Goal: Find specific page/section: Find specific page/section

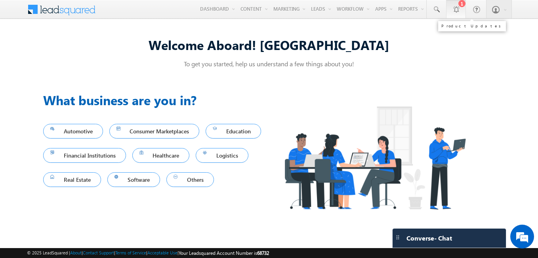
click at [457, 10] on div at bounding box center [456, 9] width 8 height 8
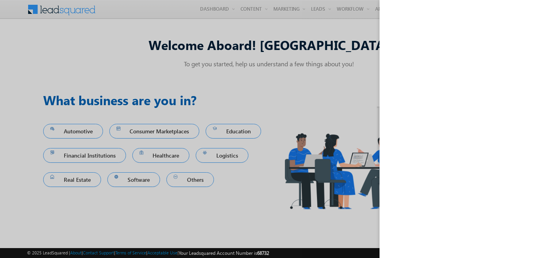
click at [283, 55] on div at bounding box center [269, 129] width 538 height 258
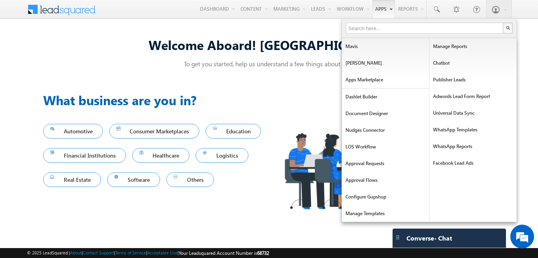
click at [386, 11] on link "Apps" at bounding box center [383, 9] width 23 height 18
click at [378, 8] on link "Apps" at bounding box center [383, 9] width 23 height 18
click at [374, 82] on link "Apps Marketplace" at bounding box center [385, 79] width 87 height 17
click at [445, 79] on link "Publisher Leads" at bounding box center [472, 79] width 87 height 17
